Goal: Book appointment/travel/reservation

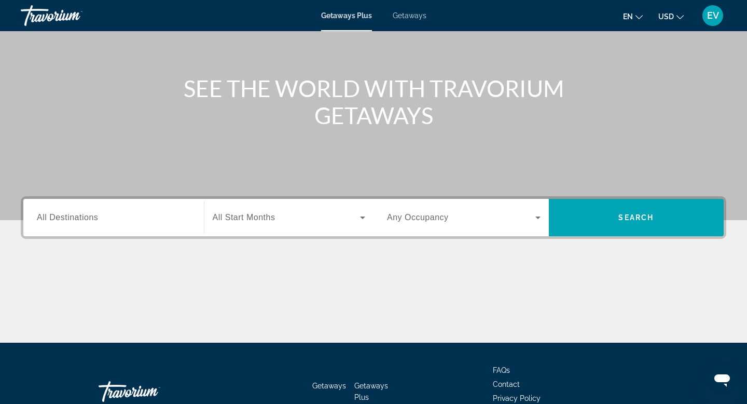
scroll to position [92, 0]
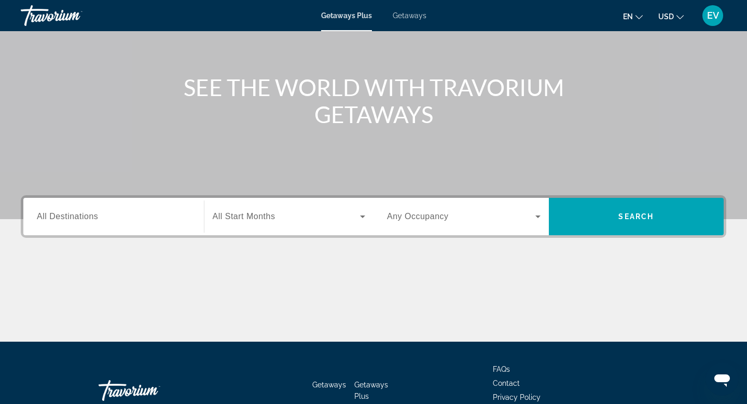
click at [275, 213] on span "Search widget" at bounding box center [287, 216] width 148 height 12
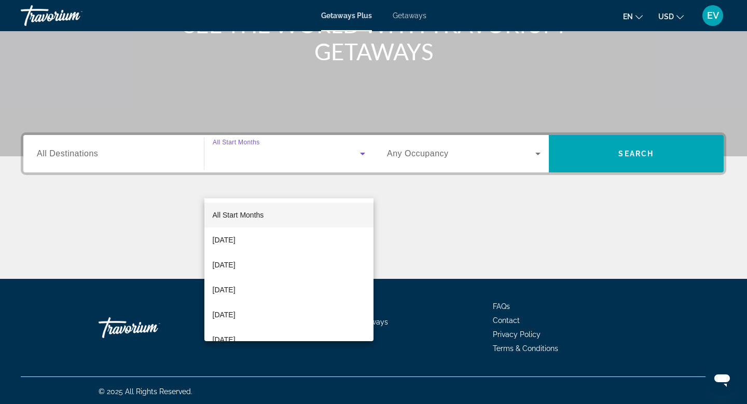
scroll to position [157, 0]
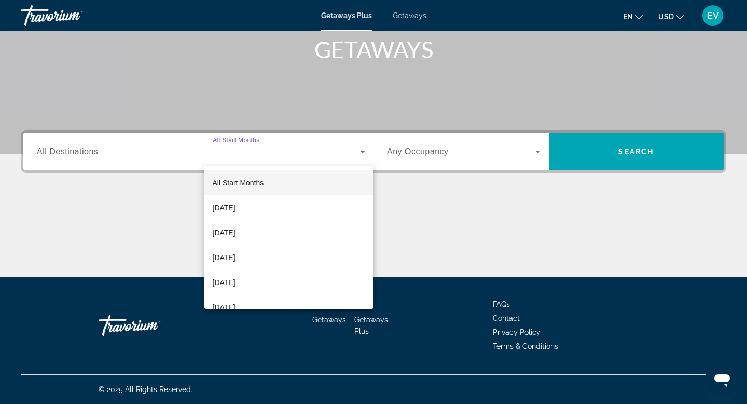
click at [142, 158] on div at bounding box center [373, 202] width 747 height 404
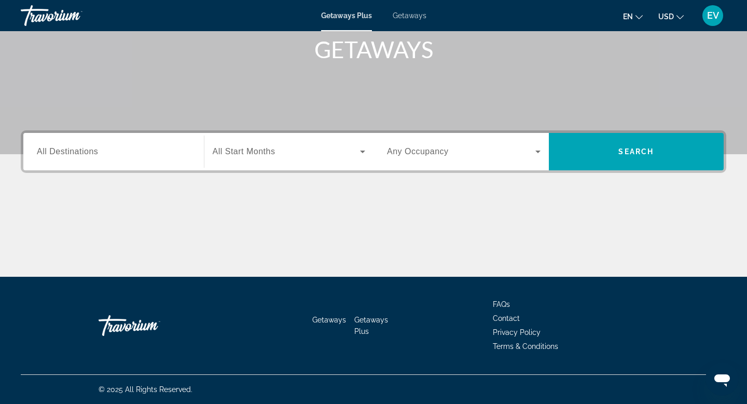
click at [147, 153] on input "Destination All Destinations" at bounding box center [114, 152] width 154 height 12
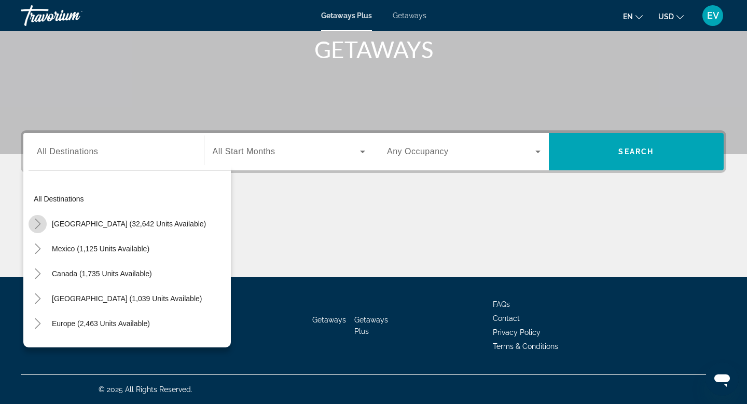
click at [38, 225] on icon "Toggle United States (32,642 units available)" at bounding box center [38, 224] width 6 height 10
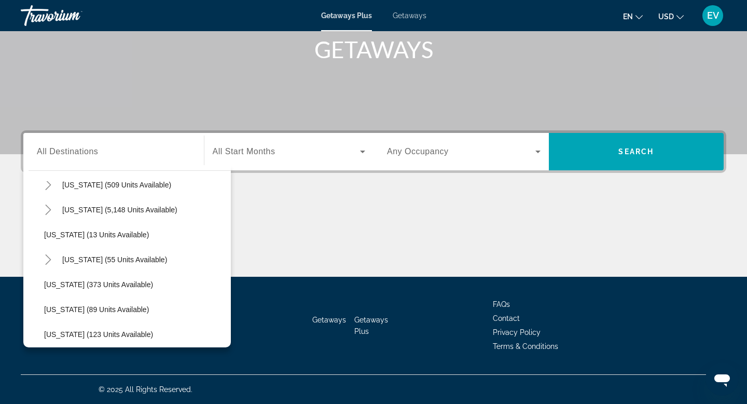
scroll to position [146, 0]
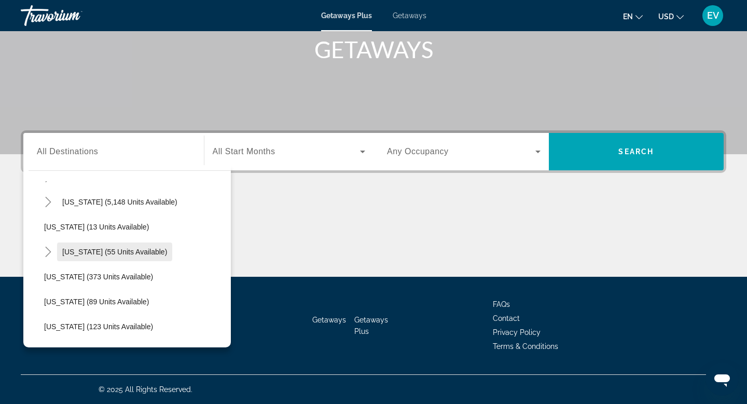
click at [121, 248] on span "[US_STATE] (55 units available)" at bounding box center [114, 252] width 105 height 8
type input "**********"
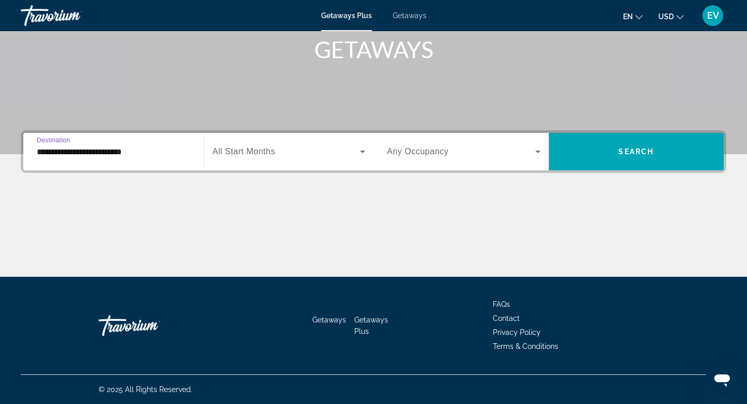
click at [403, 19] on span "Getaways" at bounding box center [410, 15] width 34 height 8
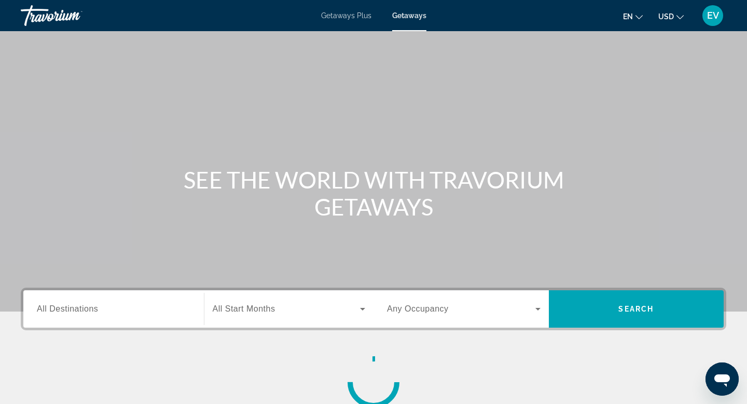
click at [131, 308] on input "Destination All Destinations" at bounding box center [114, 309] width 154 height 12
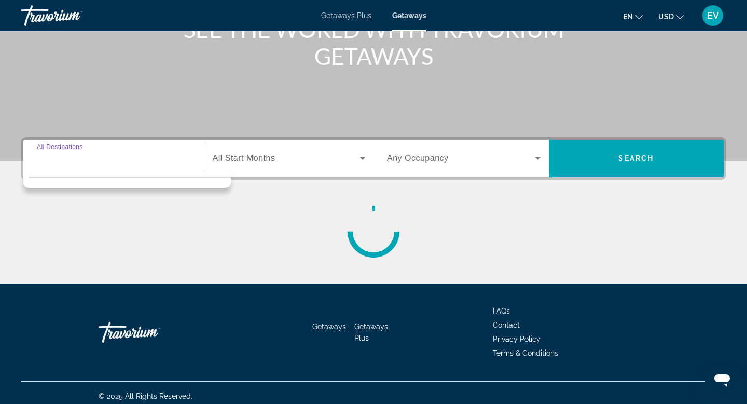
scroll to position [157, 0]
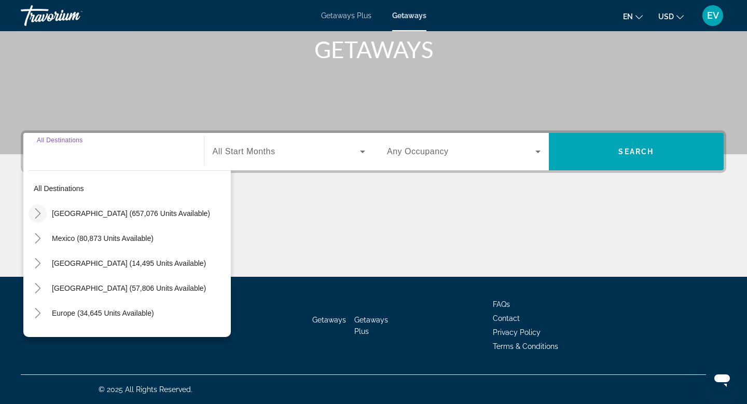
click at [35, 215] on icon "Toggle United States (657,076 units available)" at bounding box center [38, 213] width 10 height 10
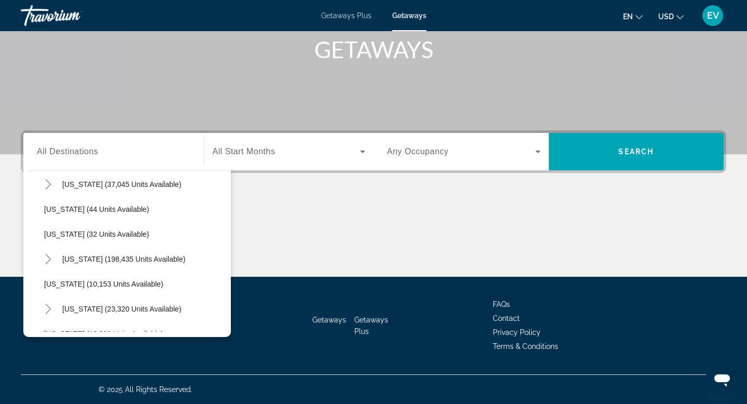
scroll to position [135, 0]
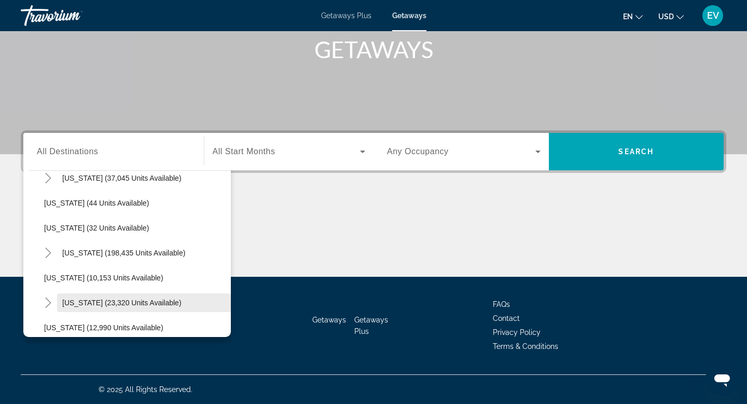
click at [111, 303] on span "[US_STATE] (23,320 units available)" at bounding box center [121, 302] width 119 height 8
type input "**********"
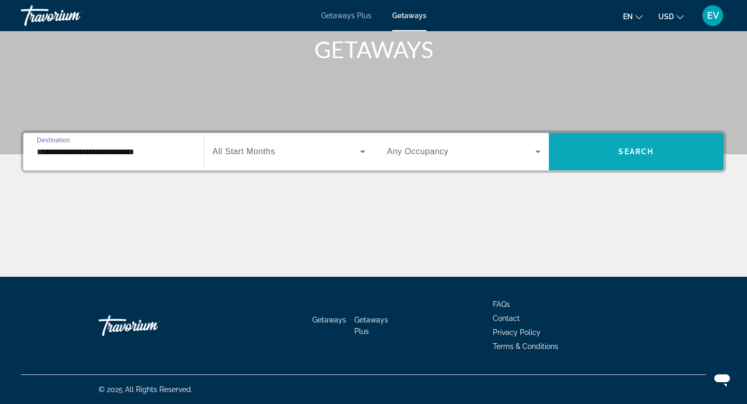
click at [598, 151] on span "Search widget" at bounding box center [636, 151] width 175 height 25
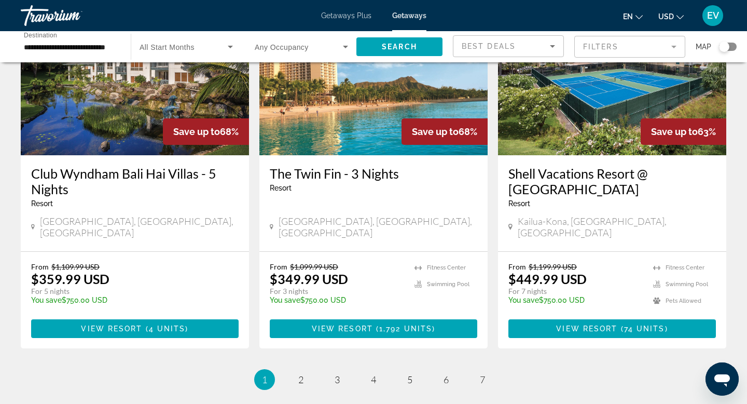
scroll to position [1353, 0]
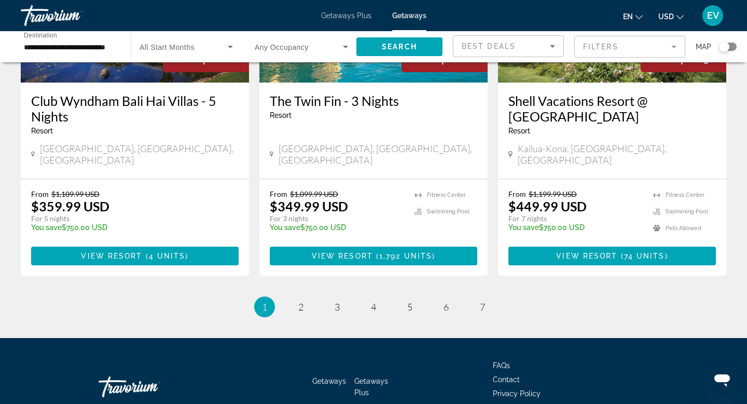
click at [350, 15] on span "Getaways Plus" at bounding box center [346, 15] width 50 height 8
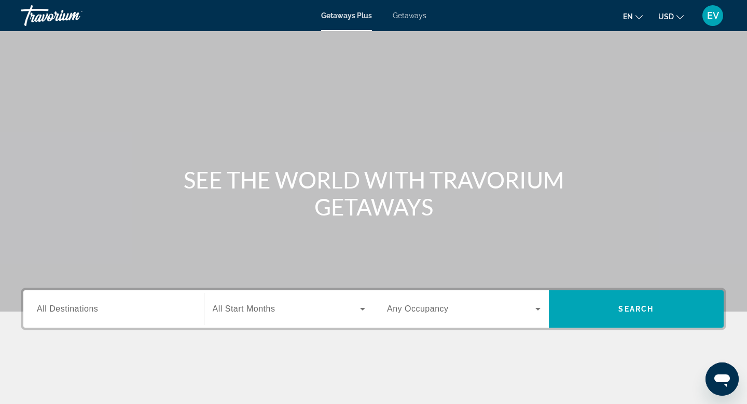
click at [170, 309] on input "Destination All Destinations" at bounding box center [114, 309] width 154 height 12
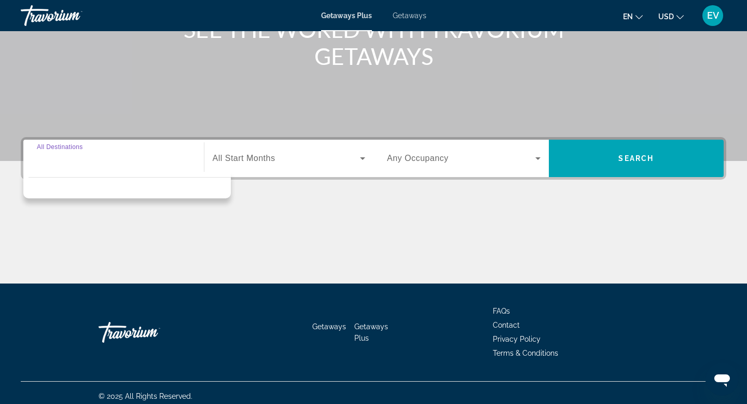
scroll to position [157, 0]
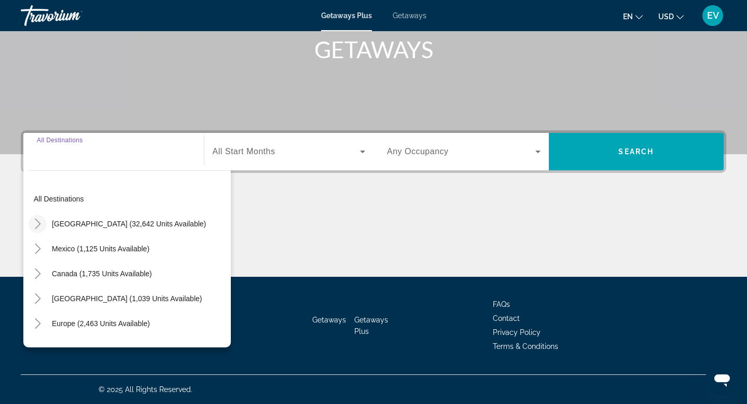
click at [34, 222] on icon "Toggle United States (32,642 units available)" at bounding box center [38, 224] width 10 height 10
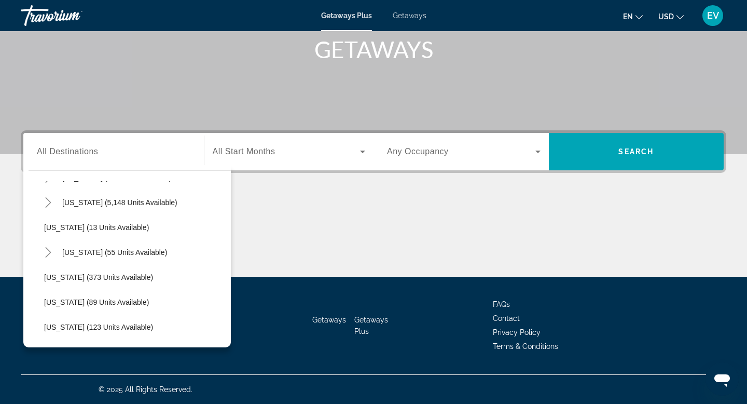
scroll to position [178, 0]
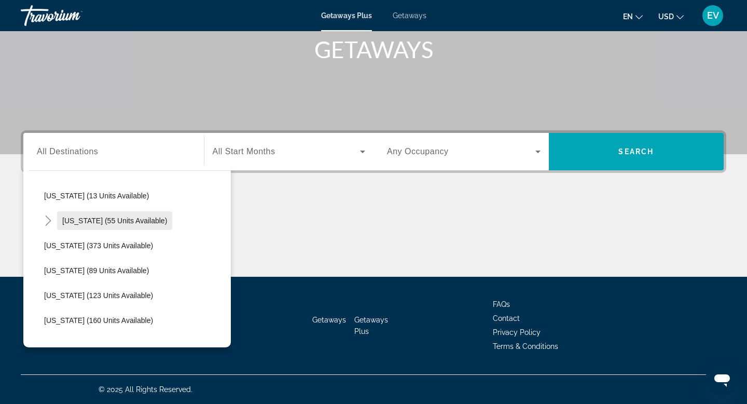
click at [105, 218] on span "[US_STATE] (55 units available)" at bounding box center [114, 220] width 105 height 8
type input "**********"
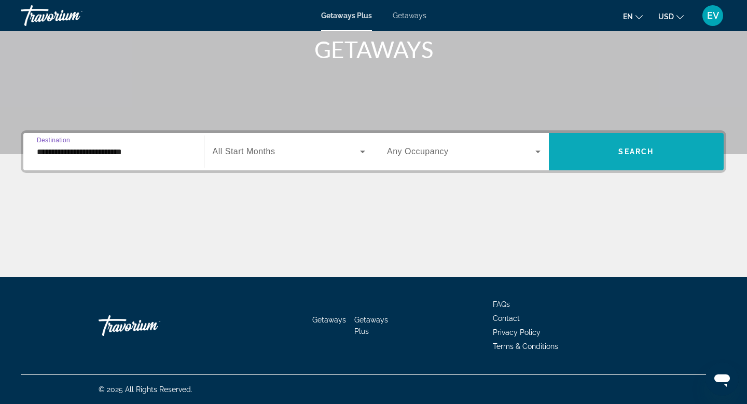
click at [577, 151] on span "Search widget" at bounding box center [636, 151] width 175 height 25
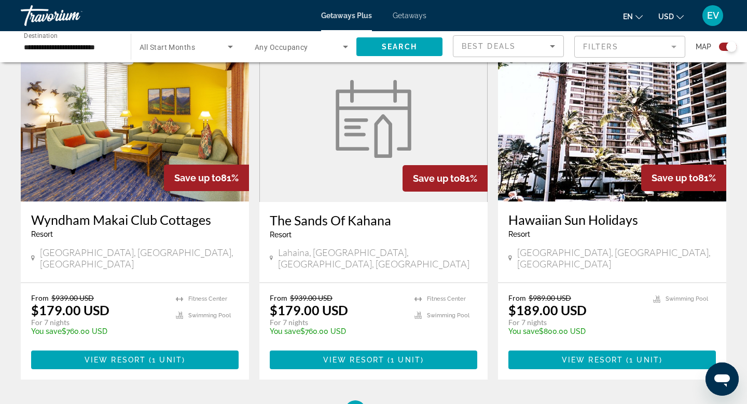
scroll to position [1606, 0]
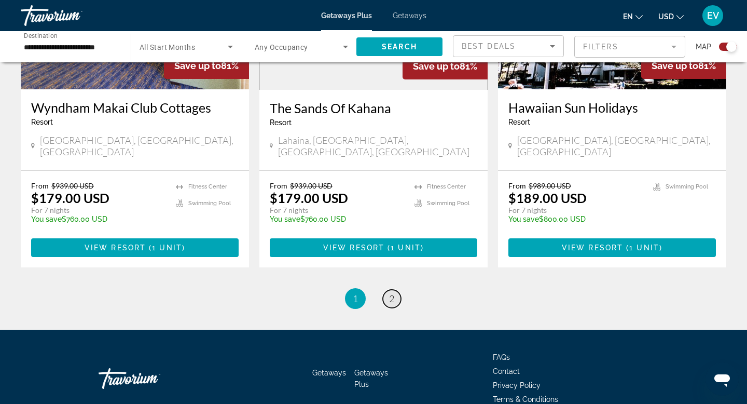
click at [396, 290] on link "page 2" at bounding box center [392, 299] width 18 height 18
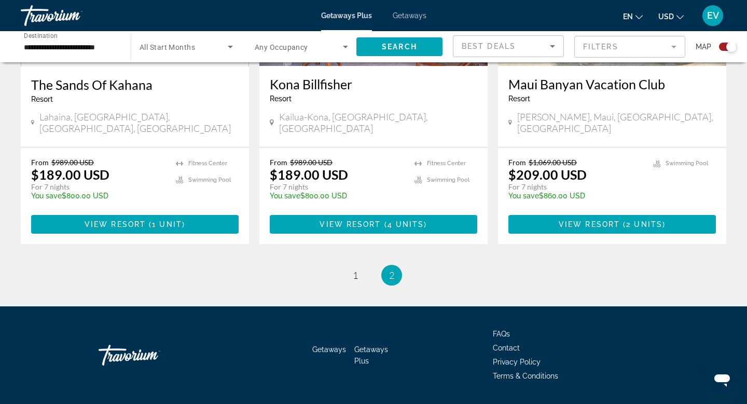
scroll to position [539, 0]
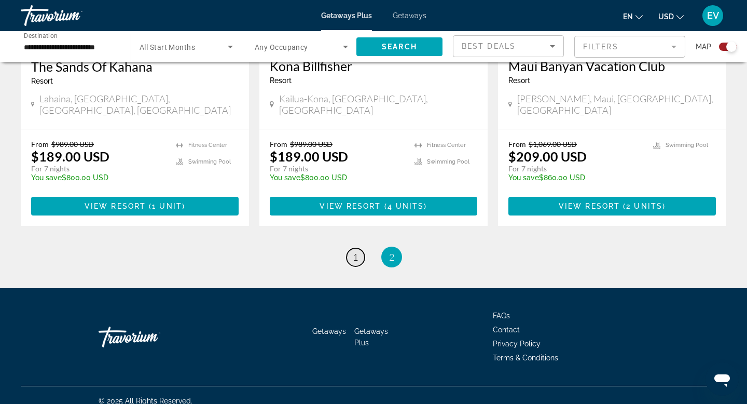
click at [360, 249] on link "page 1" at bounding box center [356, 257] width 18 height 18
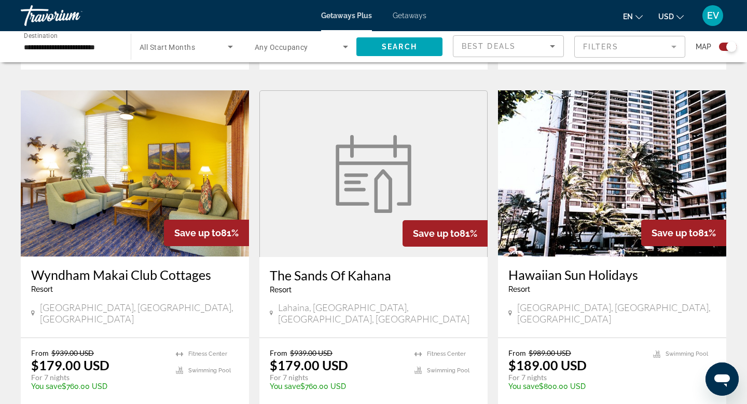
scroll to position [1471, 0]
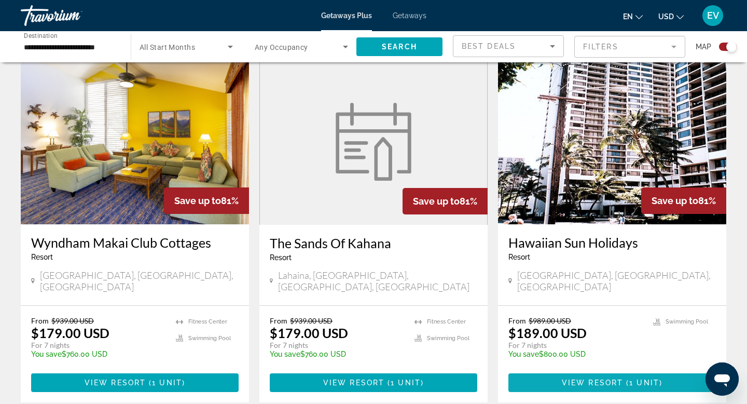
click at [560, 370] on span "Main content" at bounding box center [613, 382] width 208 height 25
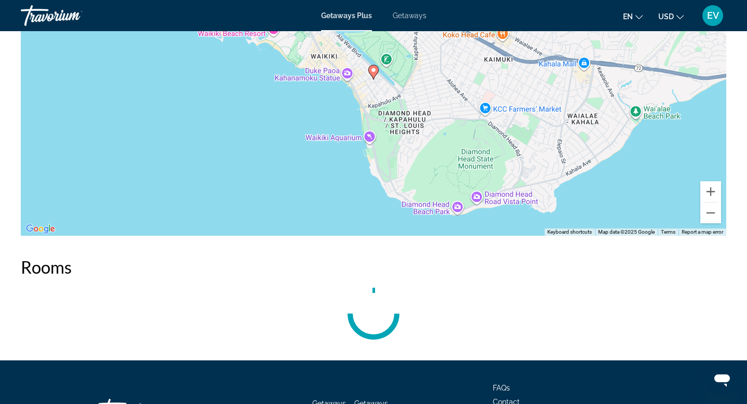
scroll to position [1430, 0]
